Goal: Information Seeking & Learning: Learn about a topic

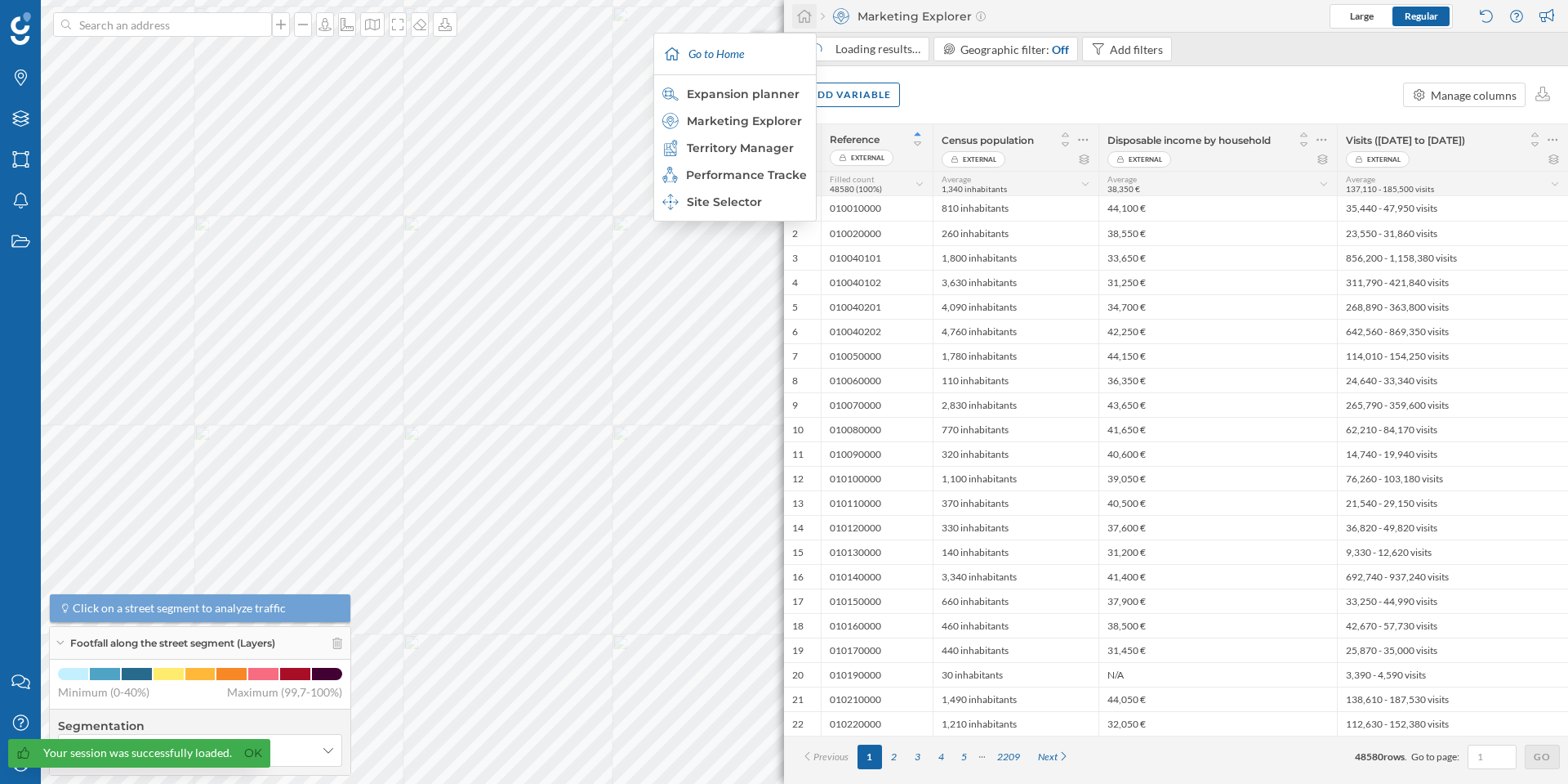
click at [808, 15] on icon at bounding box center [804, 16] width 17 height 15
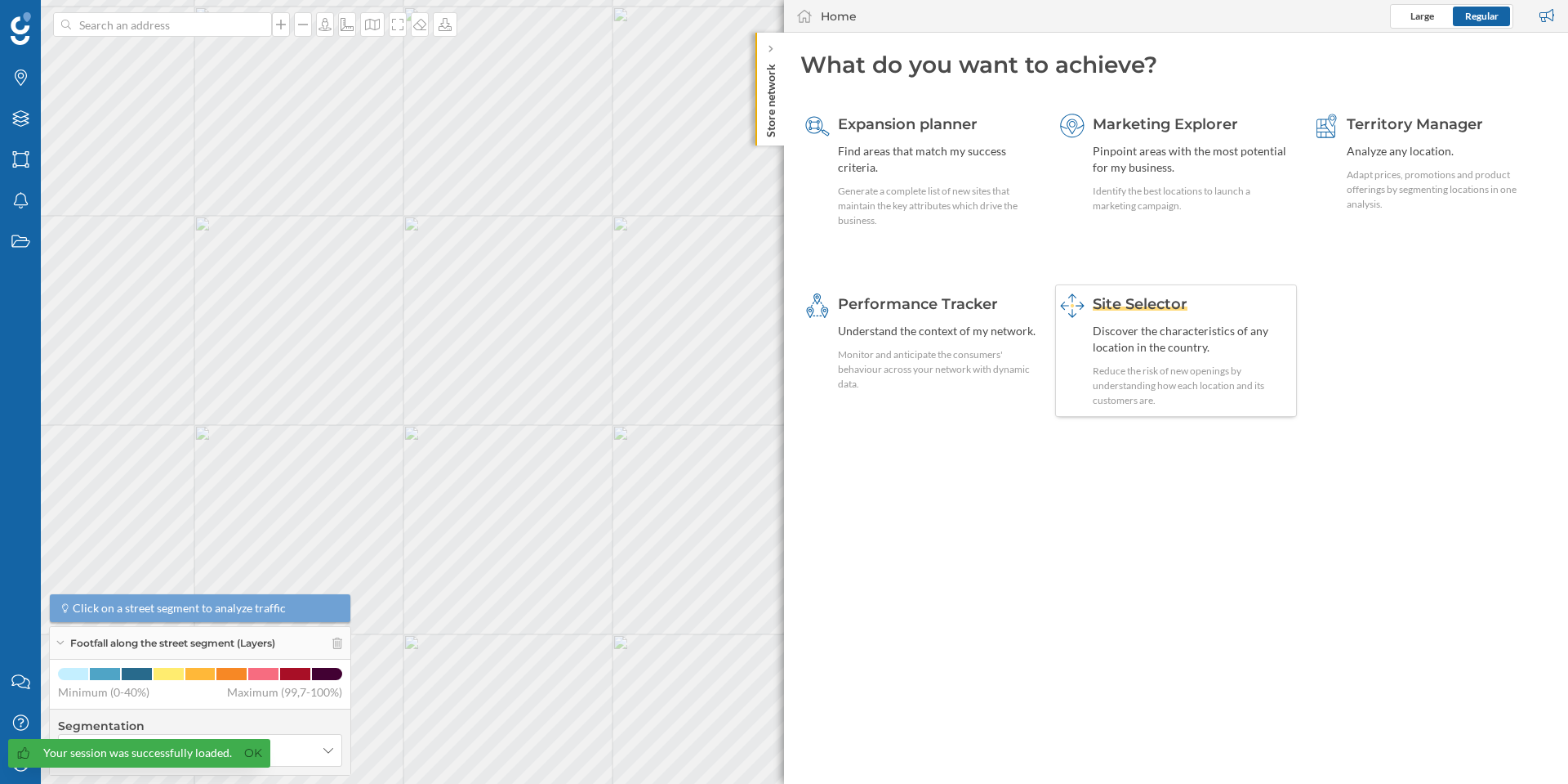
click at [1149, 327] on div "Discover the characteristics of any location in the country." at bounding box center [1193, 339] width 200 height 33
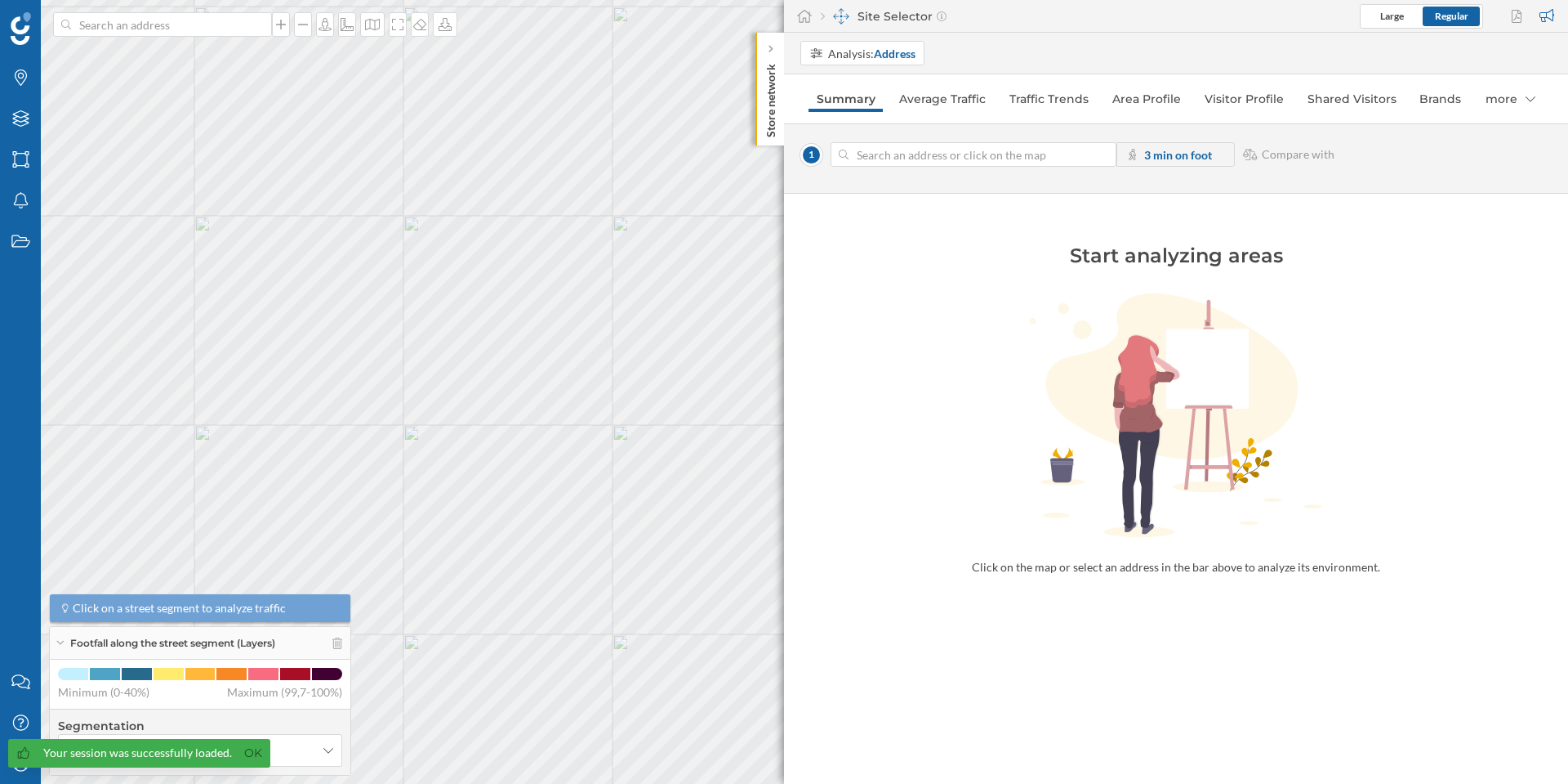
click at [768, 93] on p "Store network" at bounding box center [771, 97] width 17 height 80
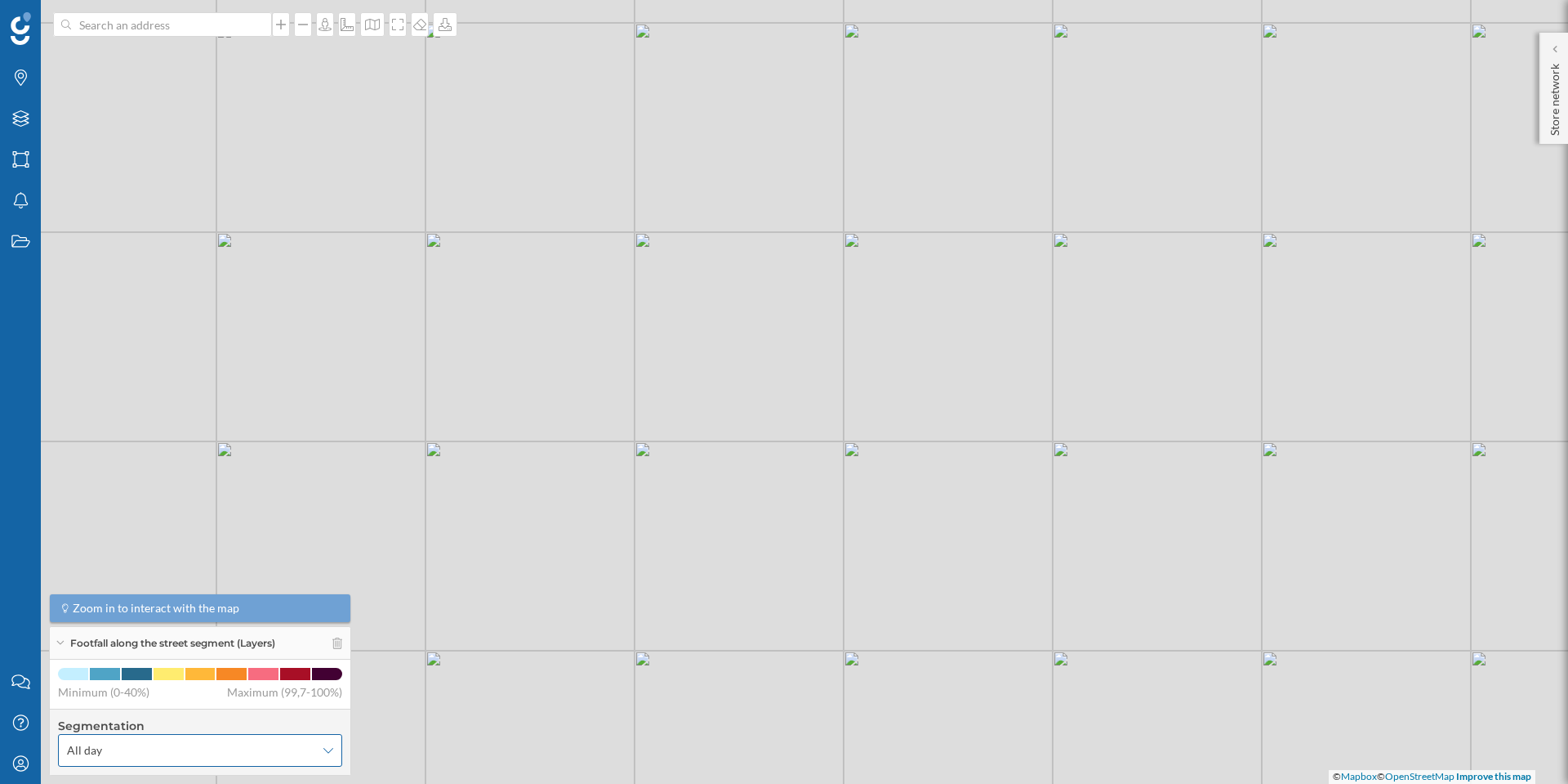
click at [116, 759] on div "All day" at bounding box center [200, 750] width 284 height 33
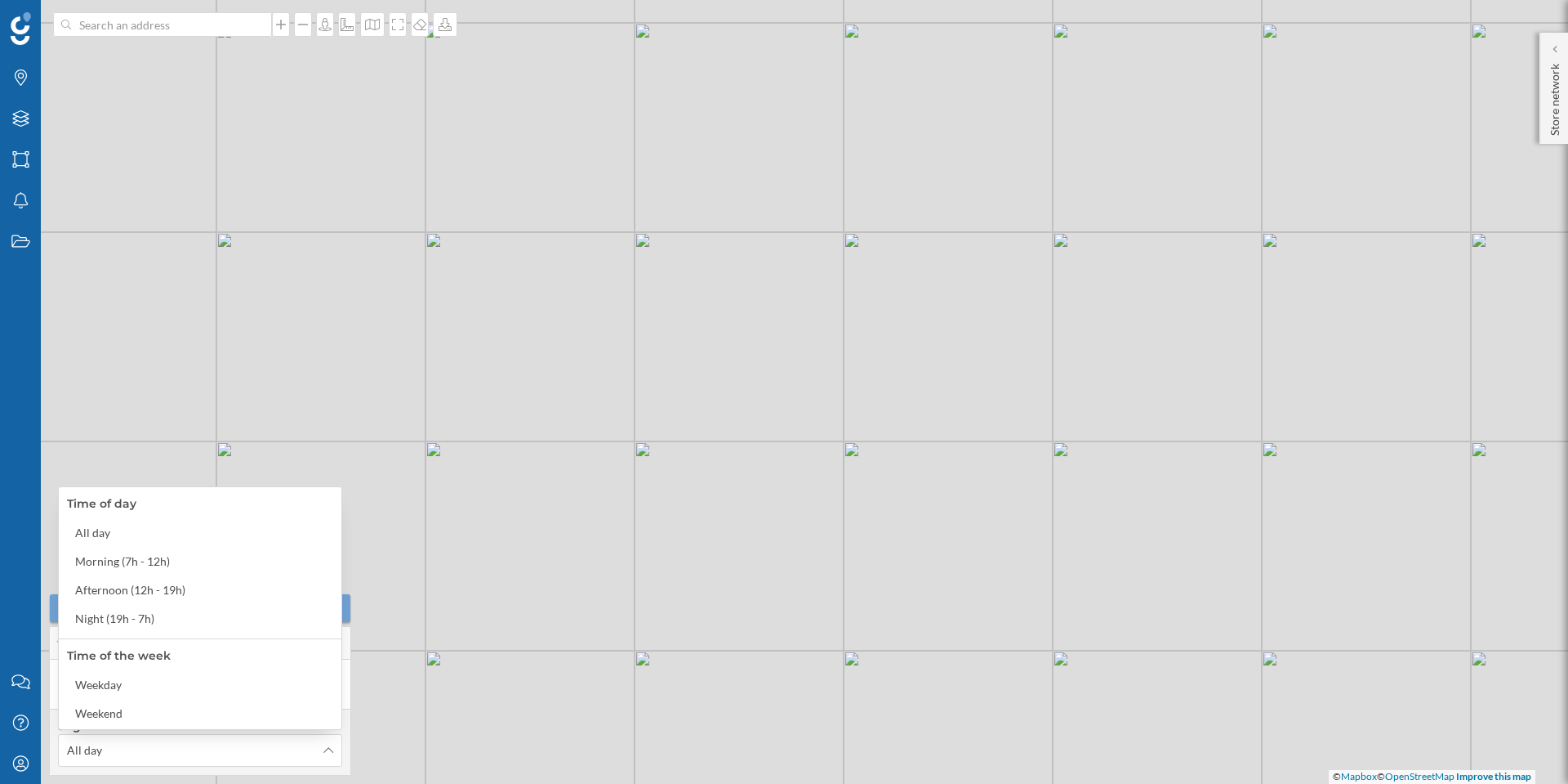
click at [656, 502] on div "© Mapbox © OpenStreetMap Improve this map" at bounding box center [784, 392] width 1568 height 784
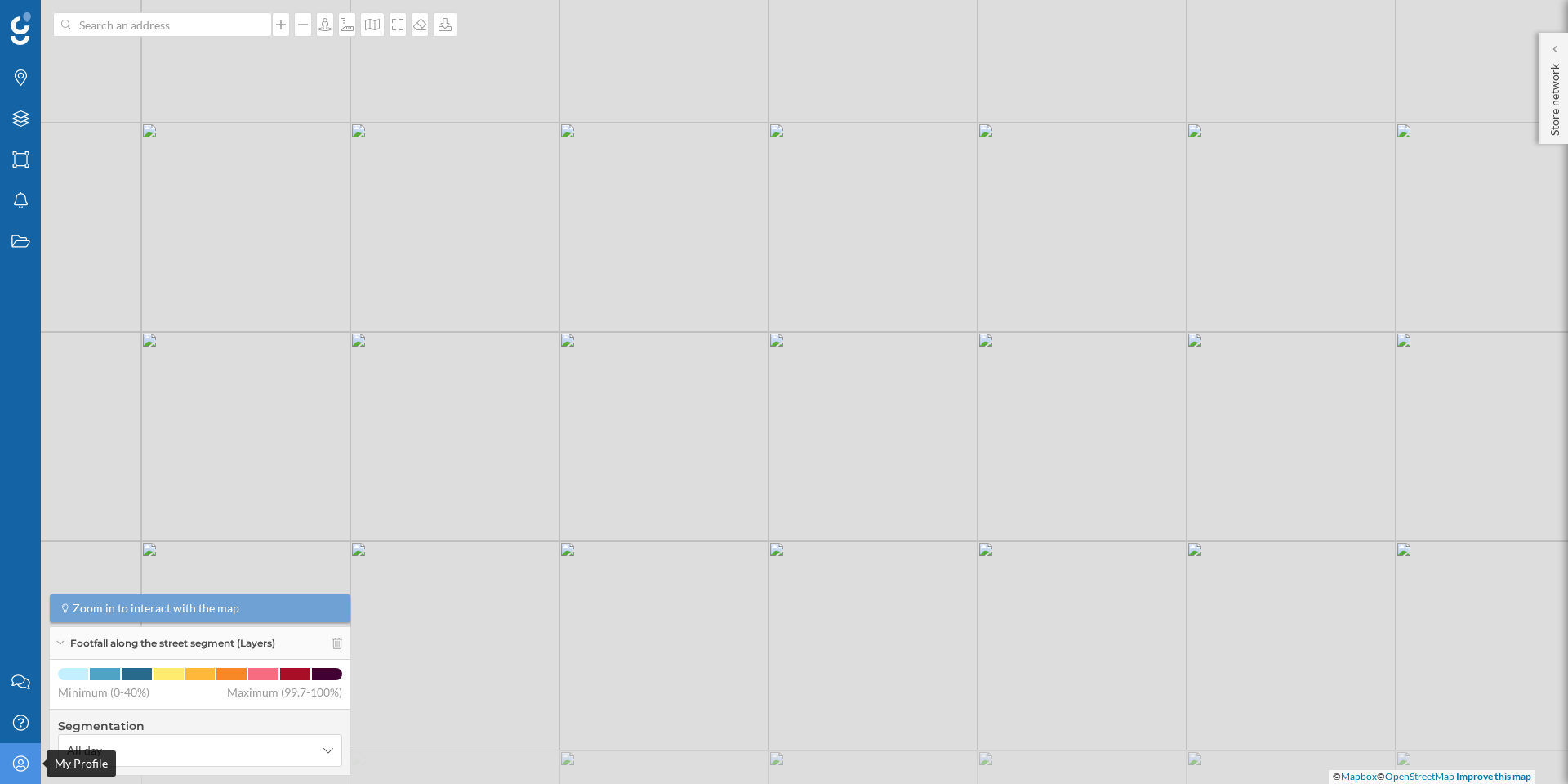
click at [19, 765] on icon "My Profile" at bounding box center [20, 763] width 20 height 17
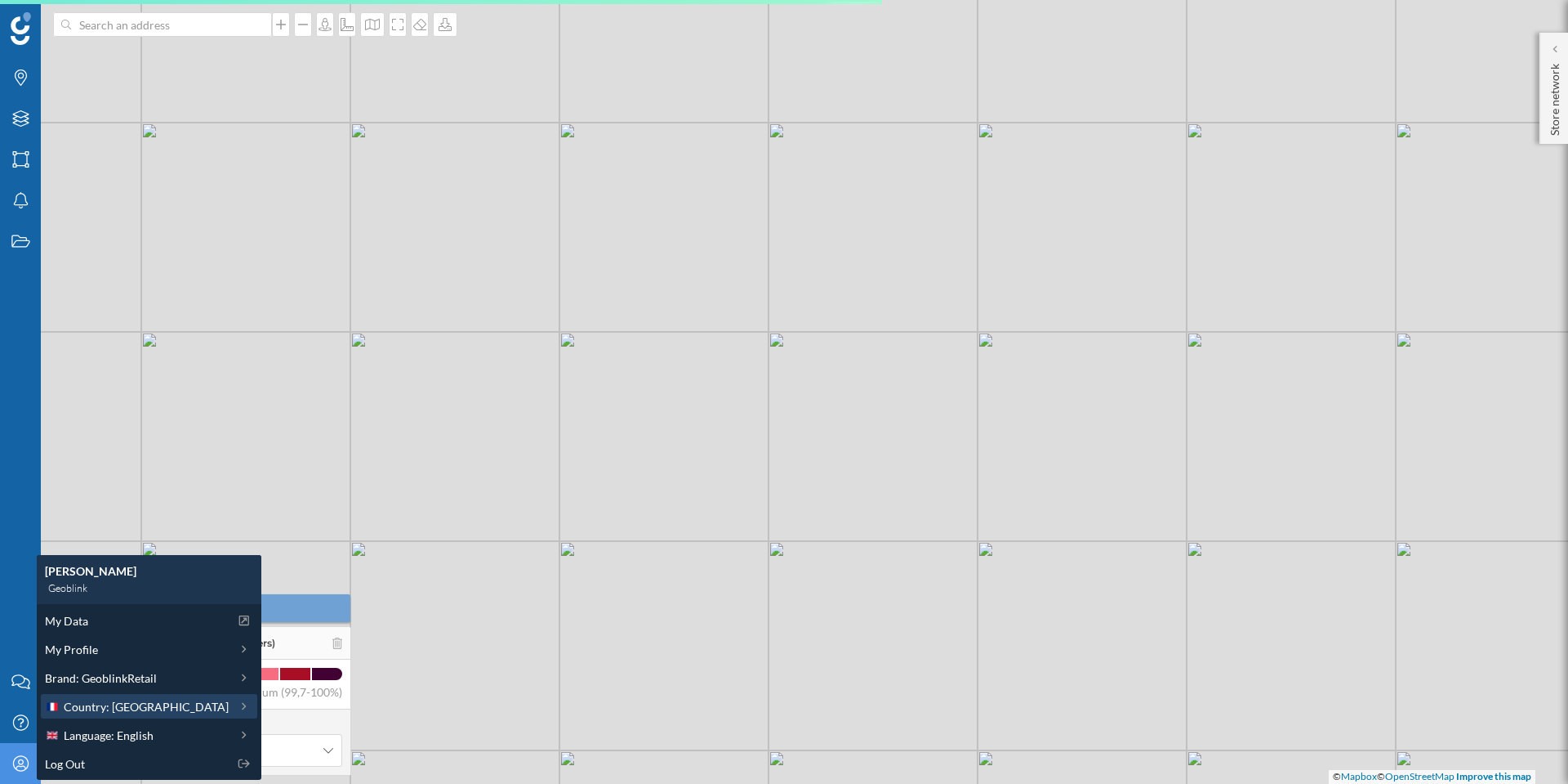
click at [116, 704] on span "Country: [GEOGRAPHIC_DATA]" at bounding box center [147, 706] width 165 height 17
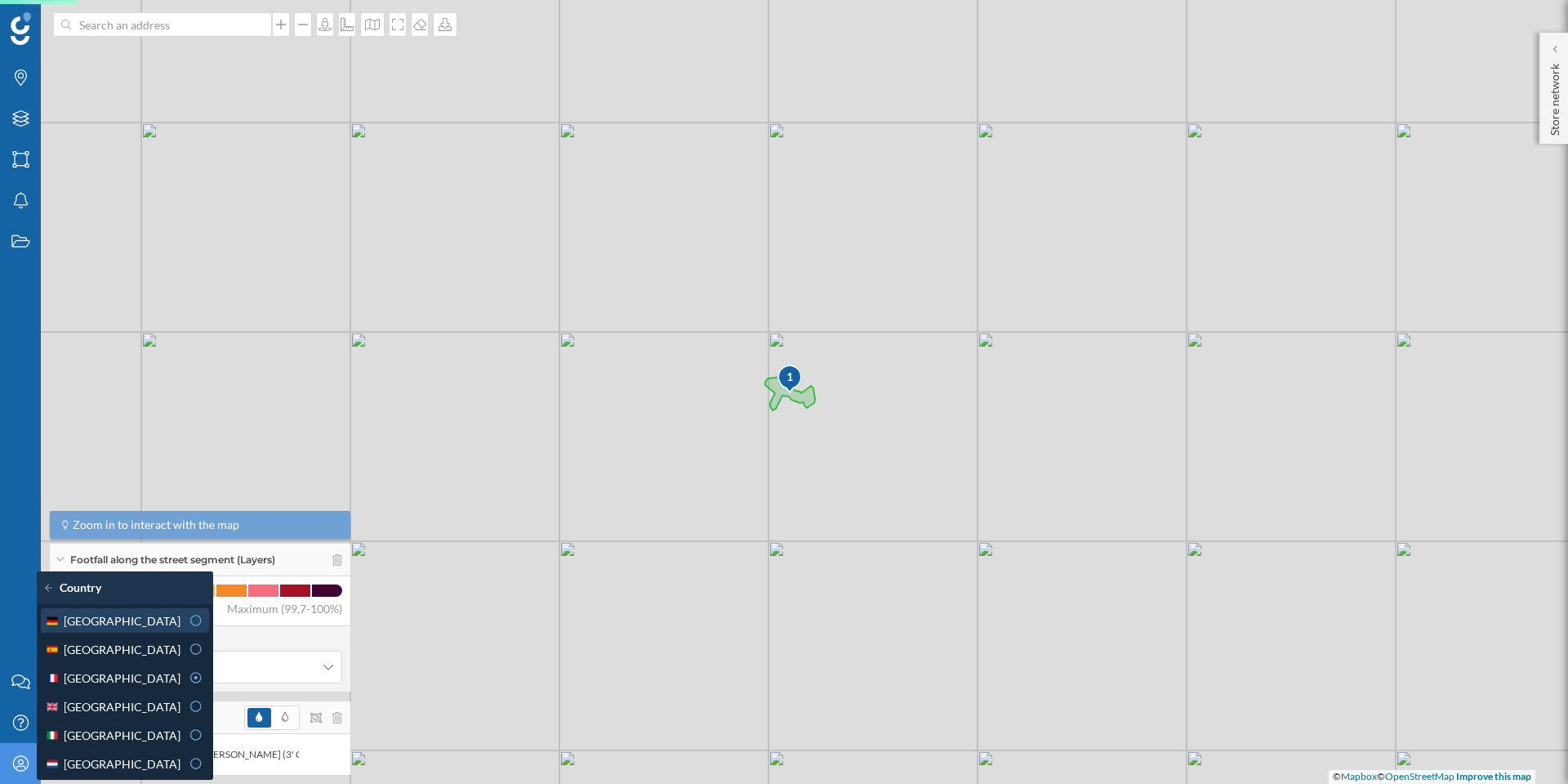
click at [126, 619] on div "[GEOGRAPHIC_DATA]" at bounding box center [113, 621] width 136 height 17
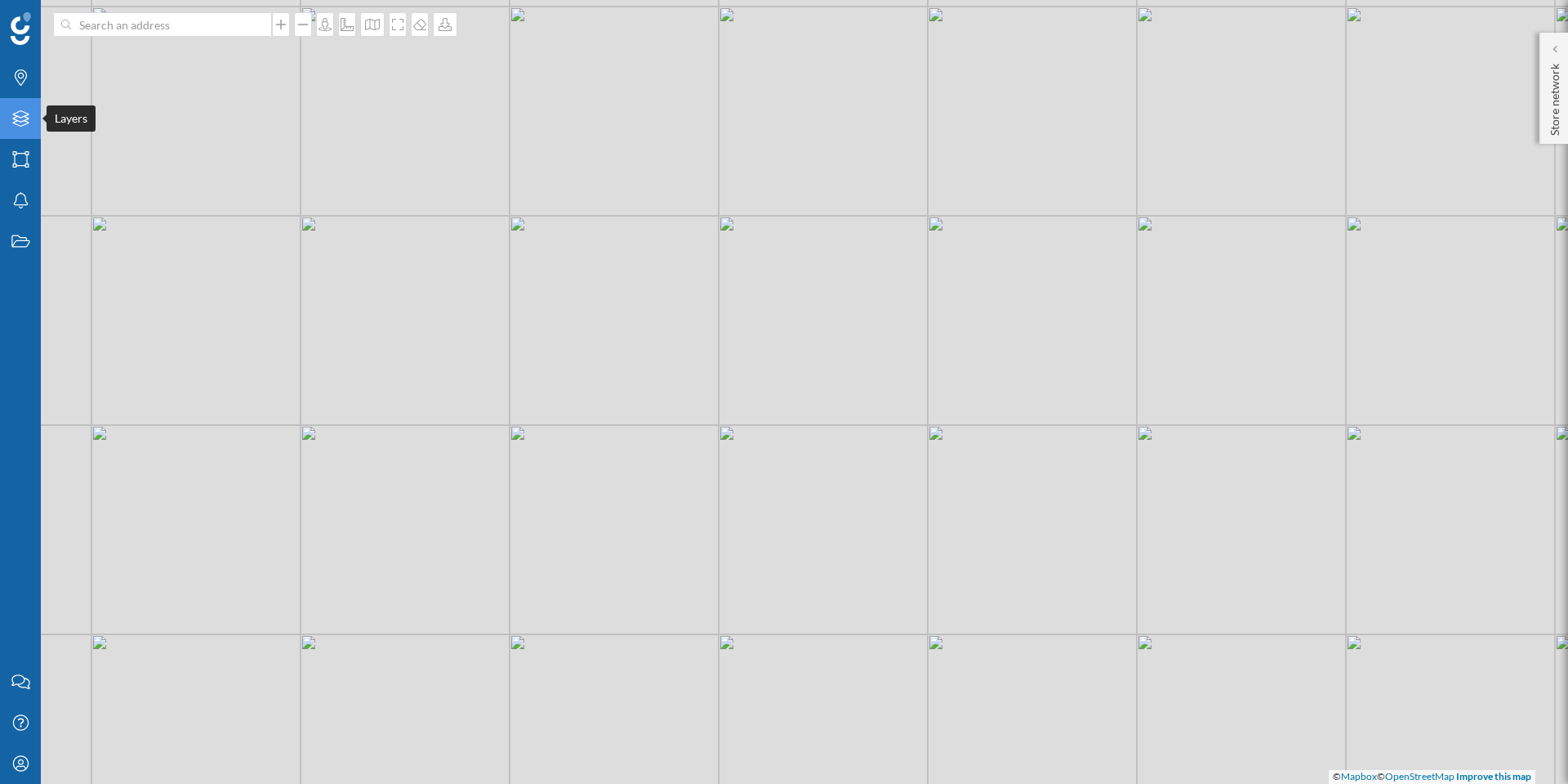
click at [23, 109] on div "Layers" at bounding box center [20, 119] width 41 height 41
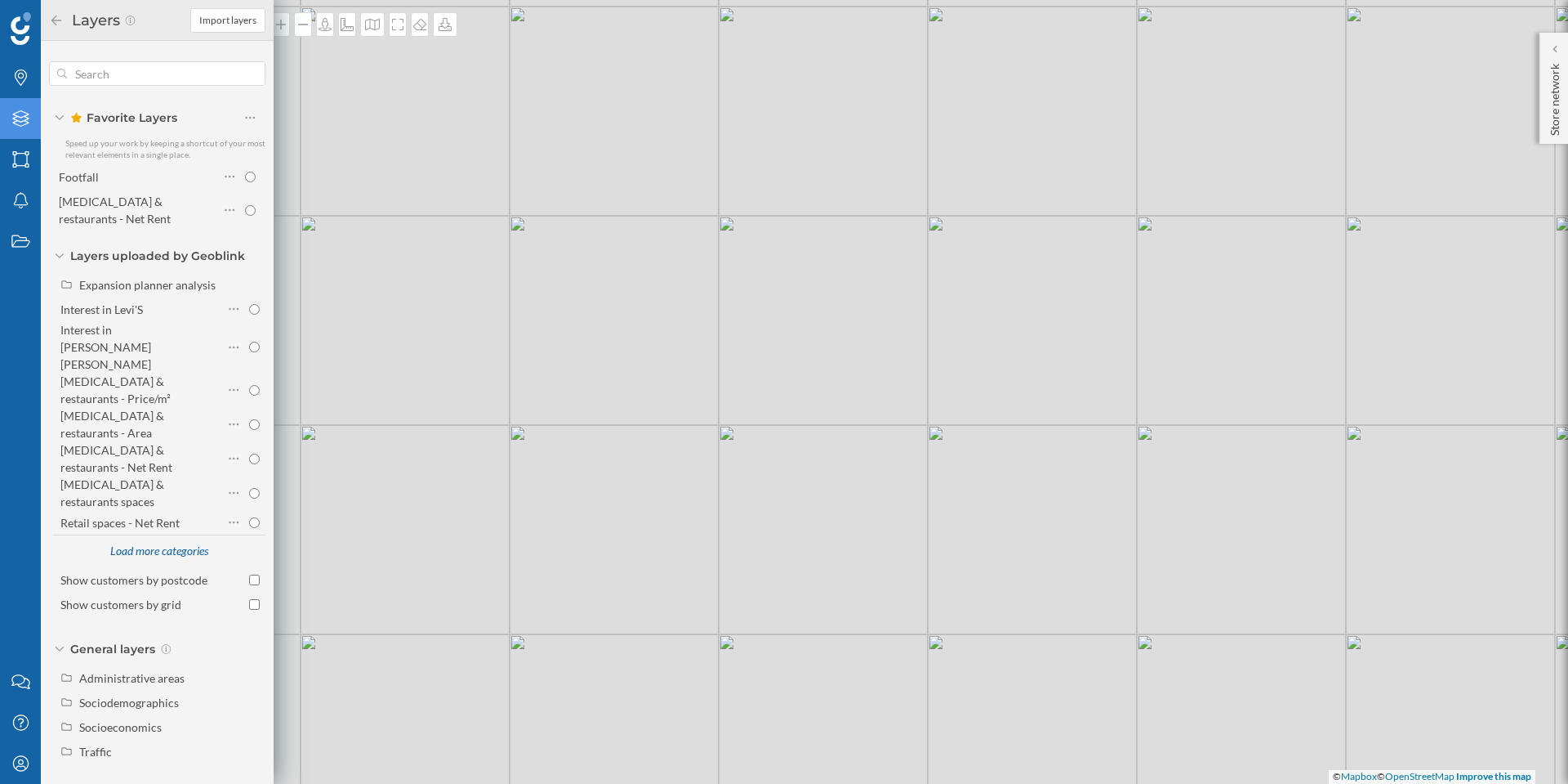
click at [502, 563] on div "© Mapbox © OpenStreetMap Improve this map" at bounding box center [784, 392] width 1568 height 784
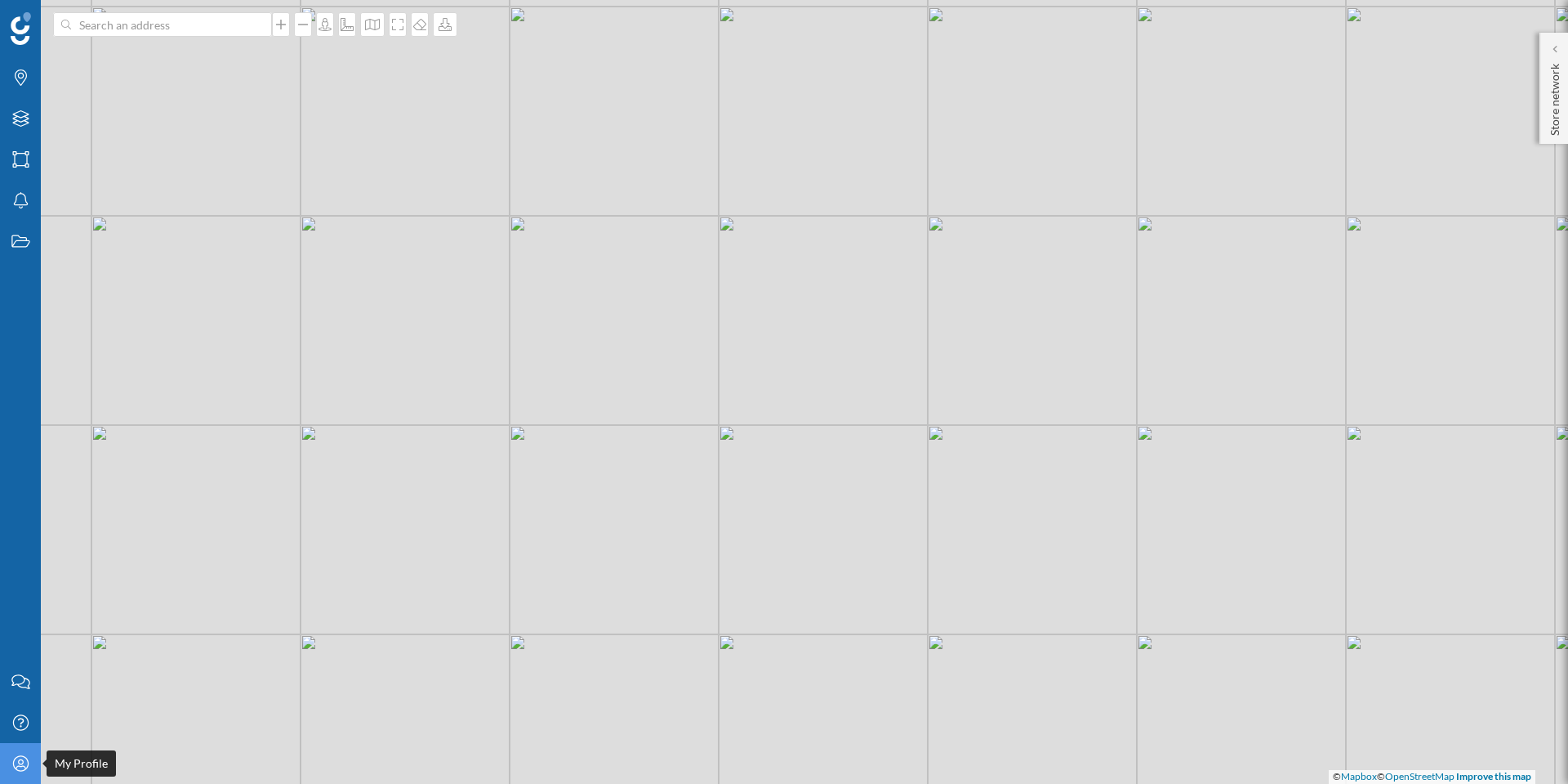
click at [17, 764] on icon "My Profile" at bounding box center [20, 763] width 20 height 17
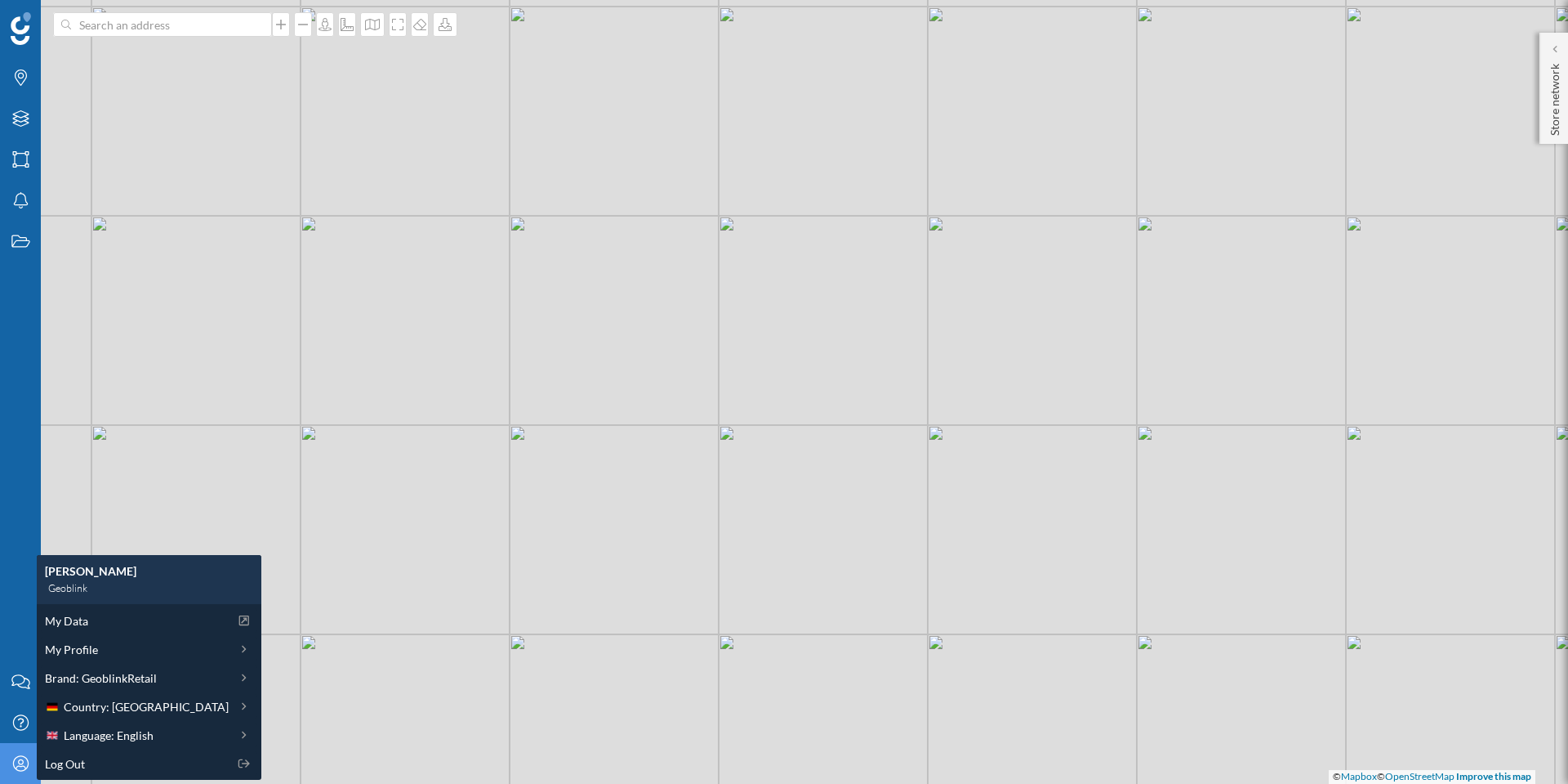
click at [907, 528] on div "© Mapbox © OpenStreetMap Improve this map" at bounding box center [784, 392] width 1568 height 784
